Goal: Browse casually

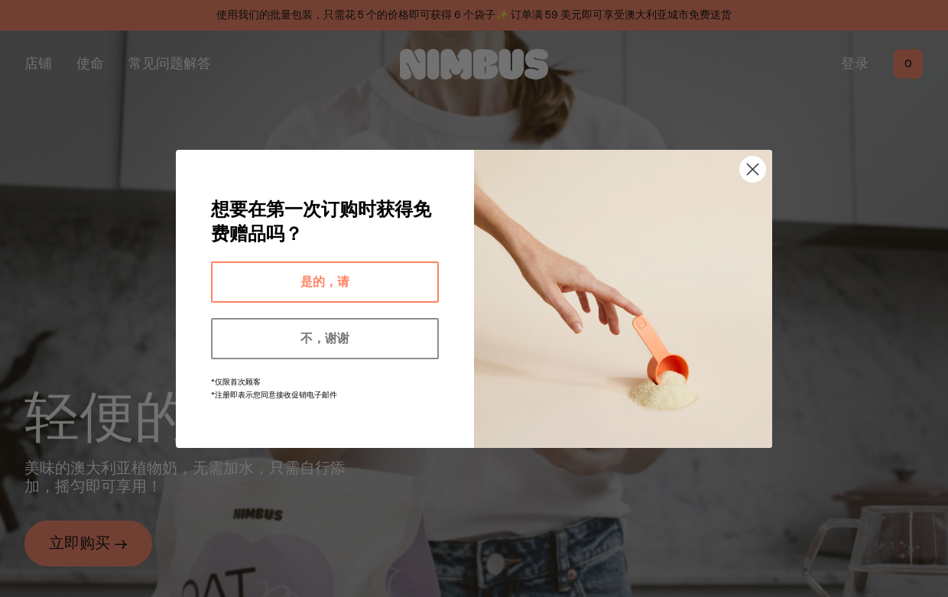
drag, startPoint x: 320, startPoint y: 274, endPoint x: 386, endPoint y: 278, distance: 65.9
click at [393, 263] on button "是的，请" at bounding box center [325, 281] width 228 height 41
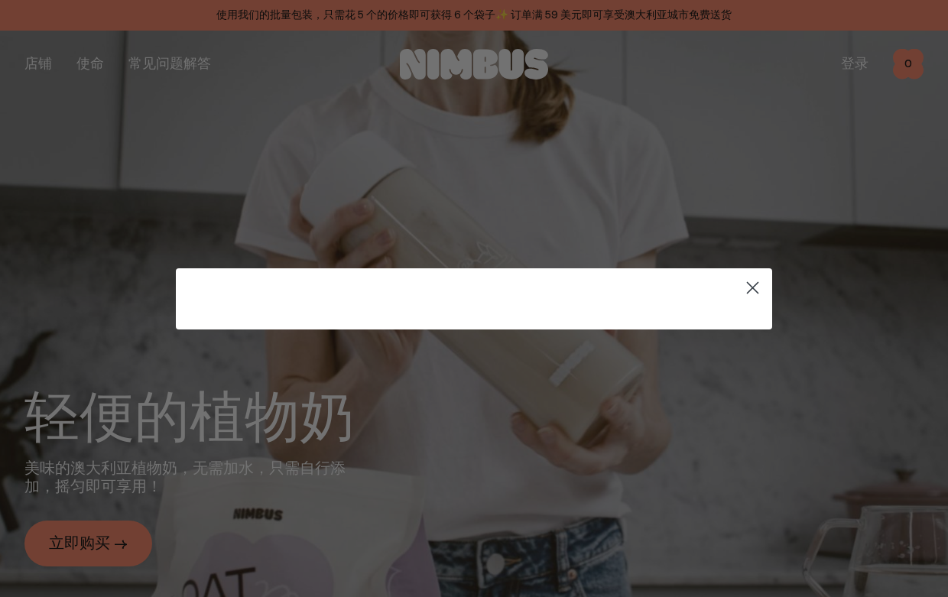
click at [751, 285] on circle "关闭对话框" at bounding box center [752, 286] width 25 height 25
click at [751, 284] on circle "关闭对话框" at bounding box center [752, 286] width 25 height 25
click at [753, 291] on circle "关闭对话框" at bounding box center [752, 286] width 25 height 25
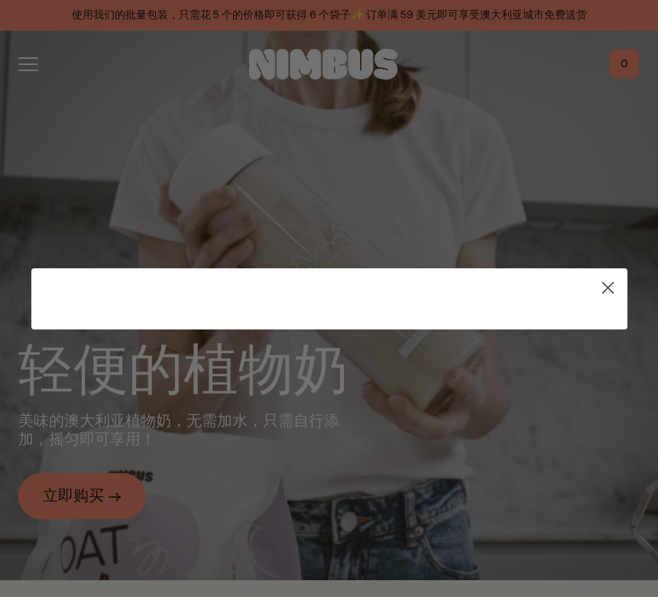
click at [607, 290] on circle "关闭对话框" at bounding box center [607, 286] width 25 height 25
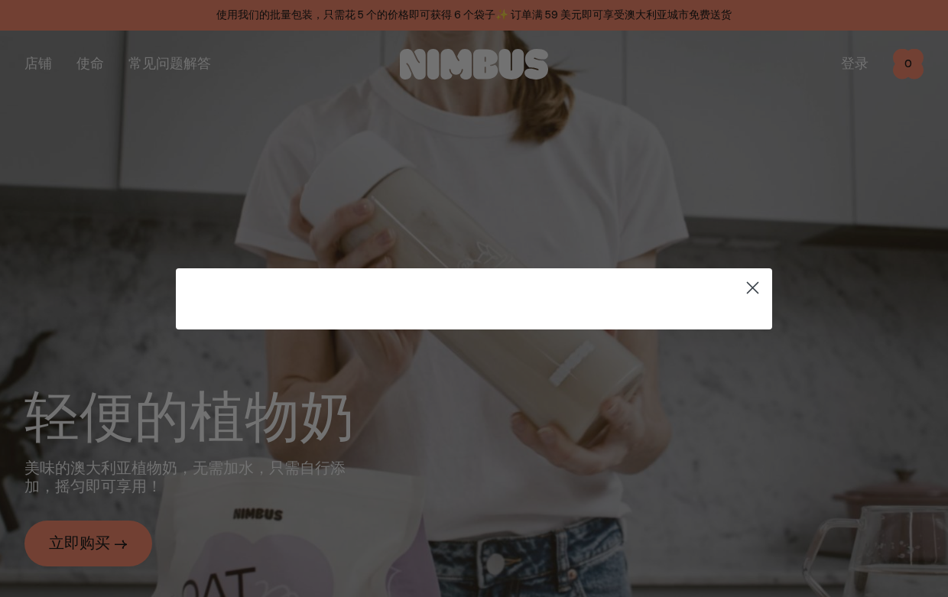
click at [823, 150] on div "Close dialog ******" at bounding box center [474, 298] width 948 height 597
click at [749, 290] on circle "关闭对话框" at bounding box center [752, 286] width 25 height 25
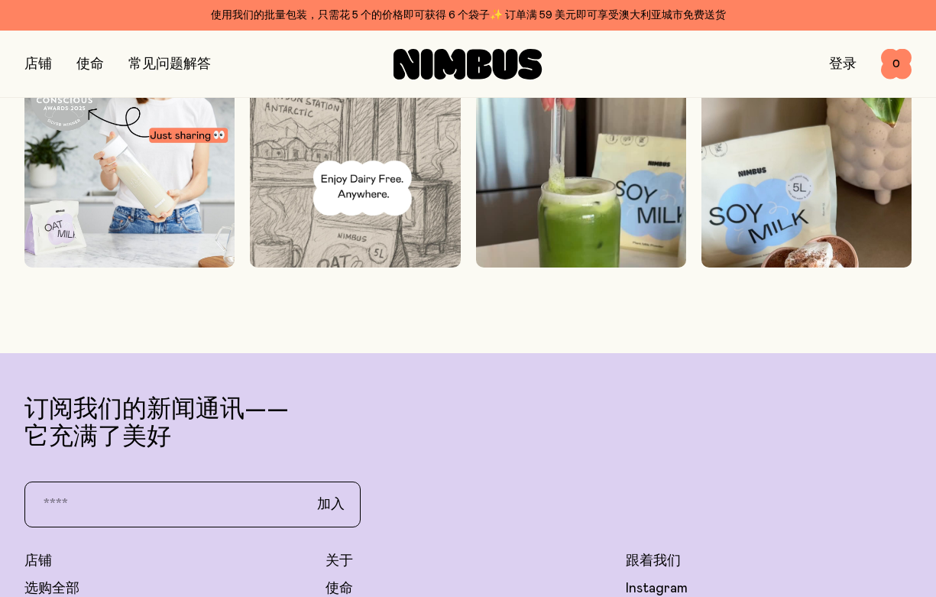
scroll to position [3935, 0]
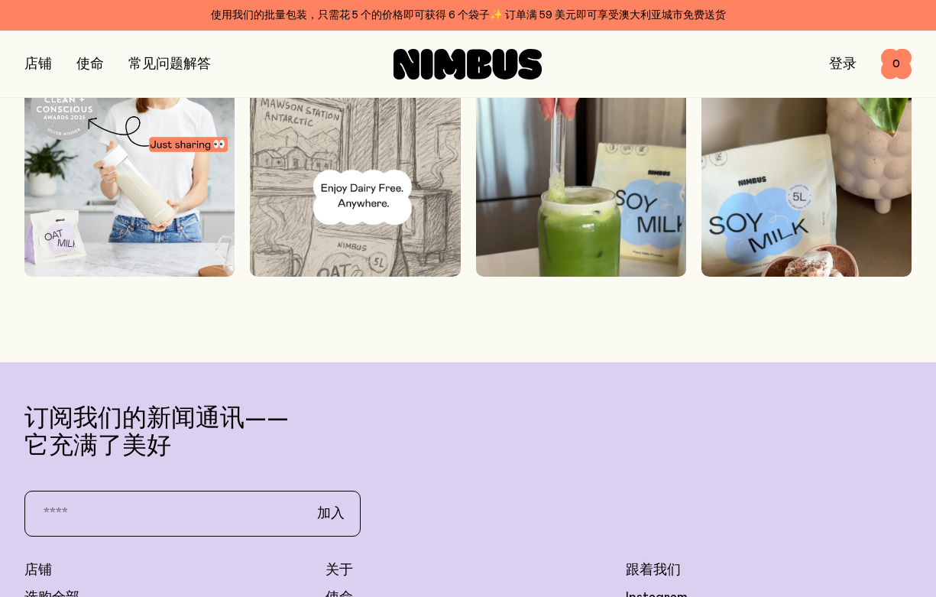
drag, startPoint x: 657, startPoint y: 570, endPoint x: 657, endPoint y: 561, distance: 9.2
click at [657, 570] on font "跟着我们" at bounding box center [653, 570] width 55 height 14
